Goal: Check status: Check status

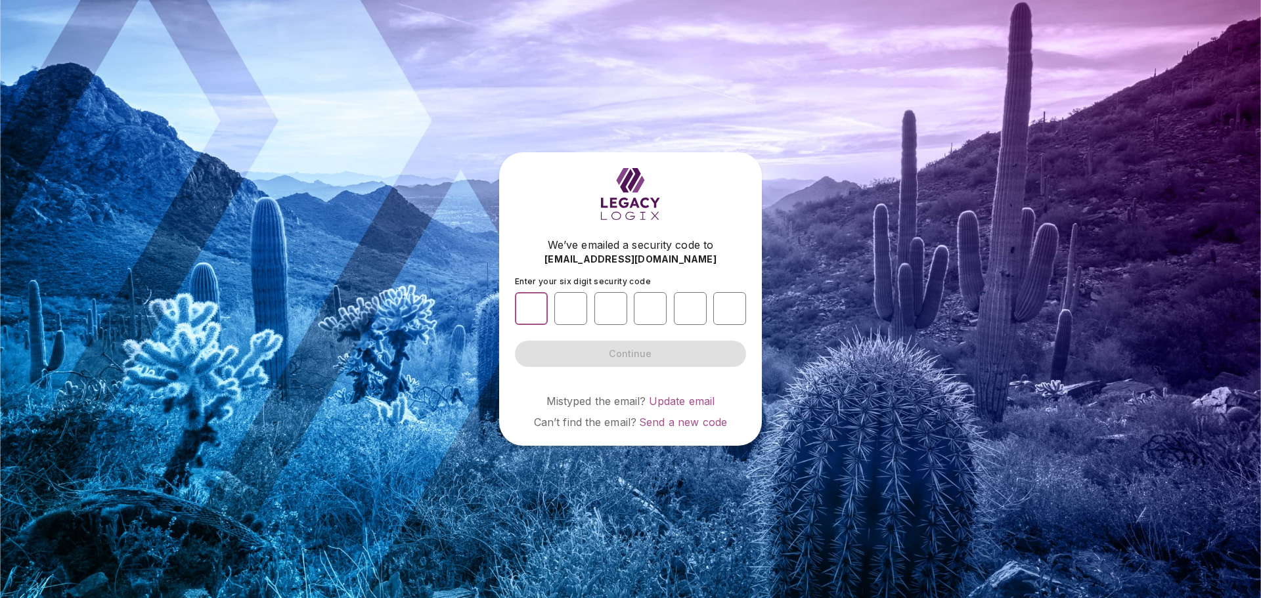
click at [524, 303] on input "number" at bounding box center [531, 308] width 33 height 33
type input "*"
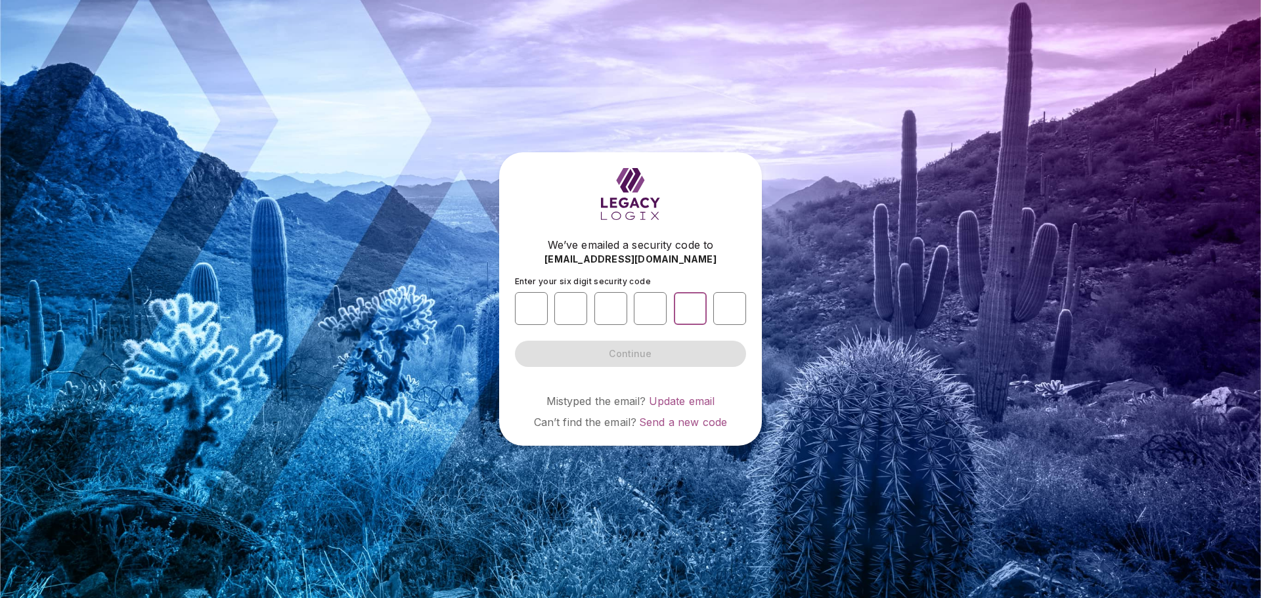
type input "*"
click at [635, 353] on span "Continue" at bounding box center [630, 353] width 43 height 13
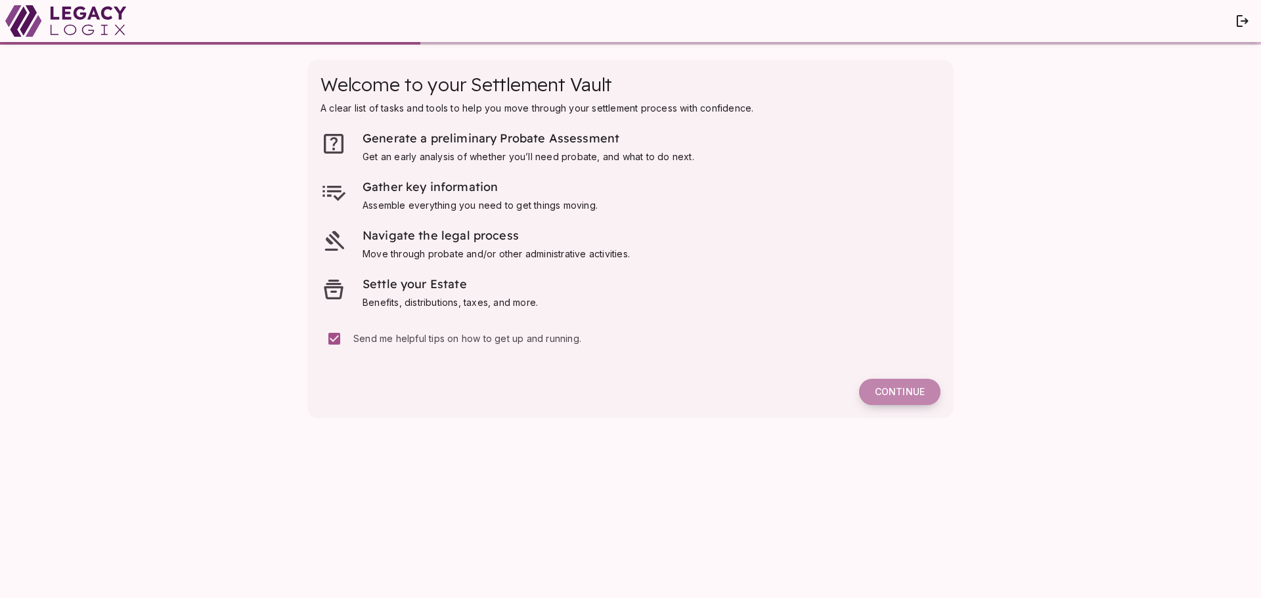
click at [911, 392] on span "Continue" at bounding box center [900, 392] width 50 height 12
